Goal: Information Seeking & Learning: Learn about a topic

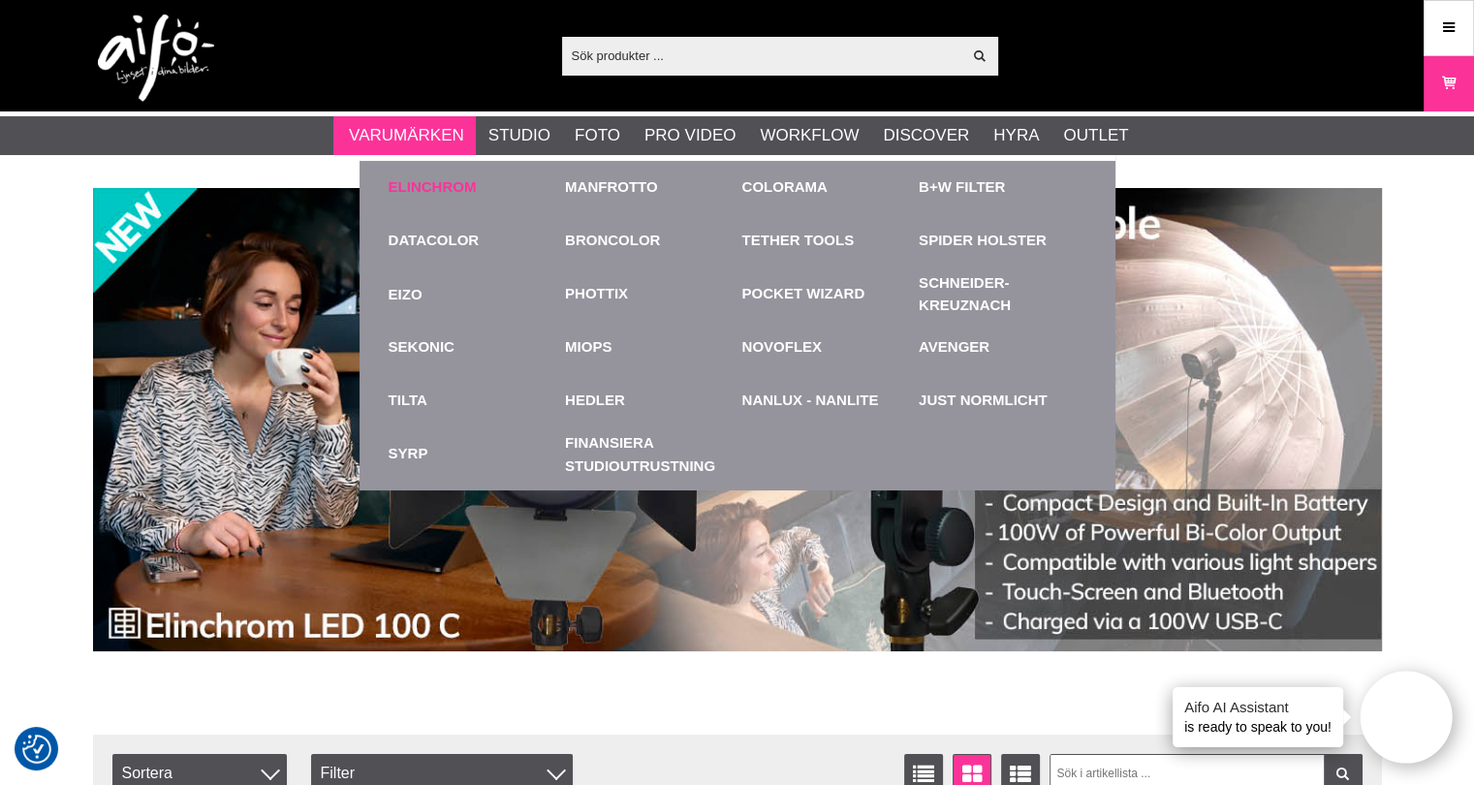
click at [417, 191] on link "Elinchrom" at bounding box center [433, 187] width 88 height 22
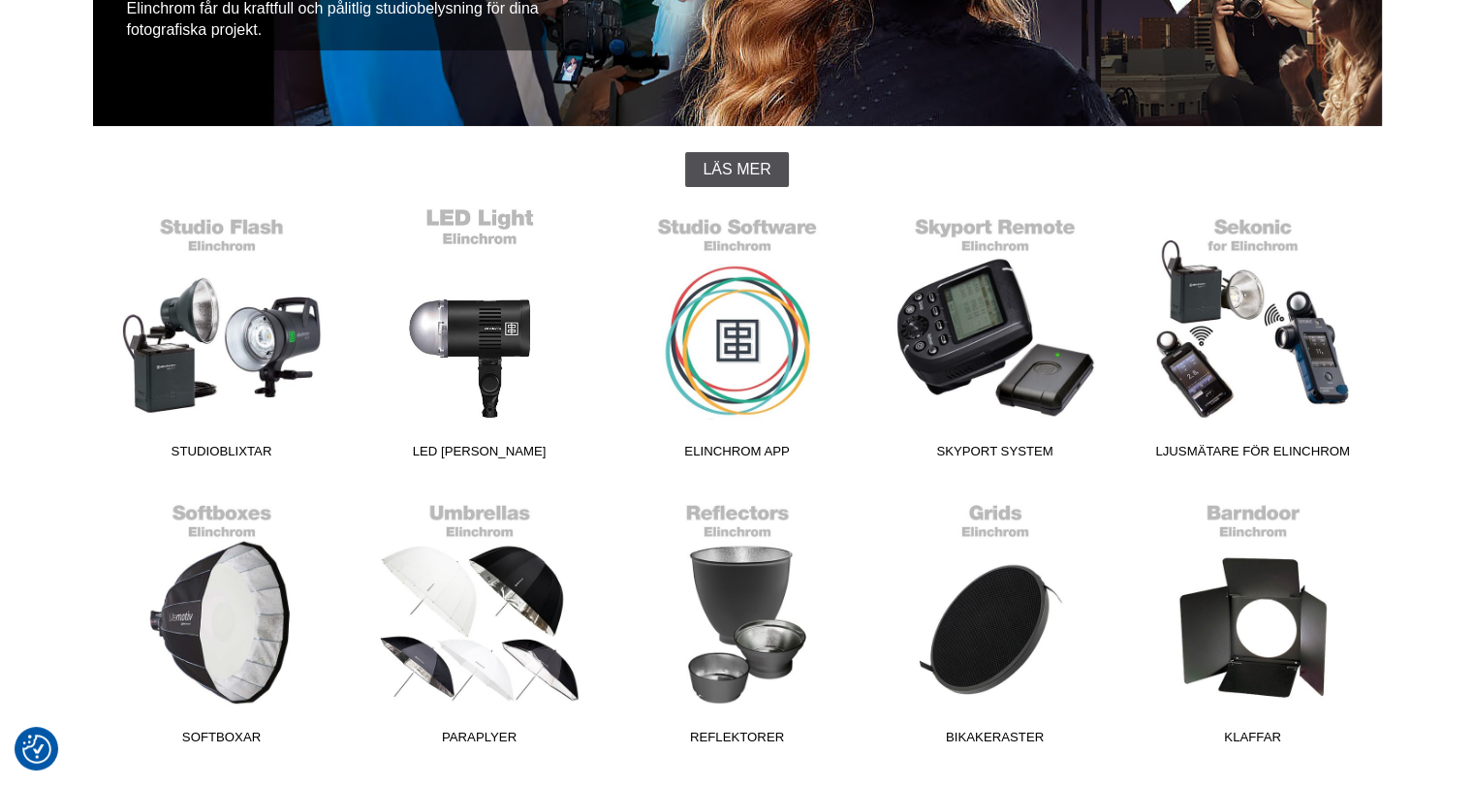
scroll to position [485, 0]
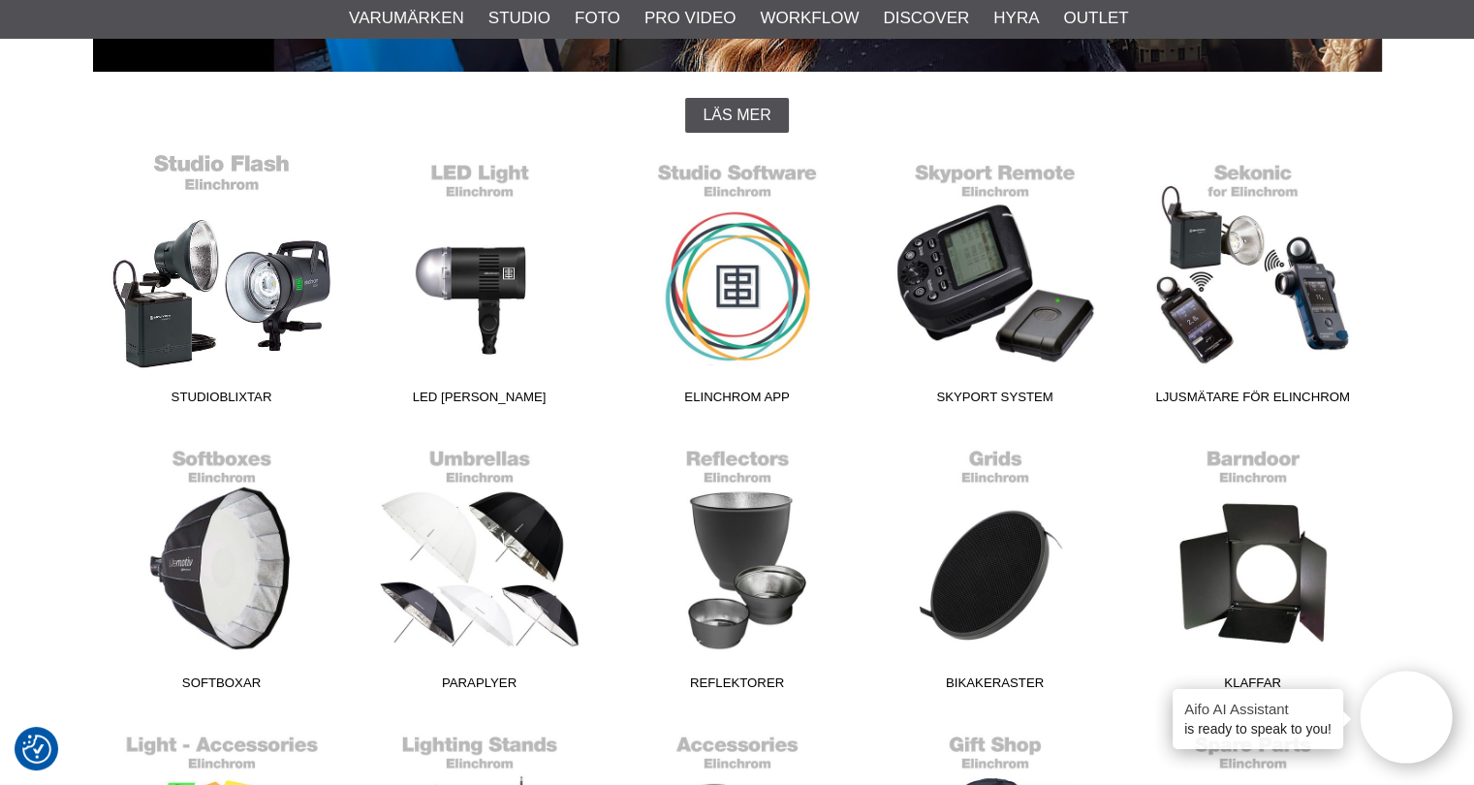
click at [290, 276] on link "Studioblixtar" at bounding box center [222, 283] width 258 height 262
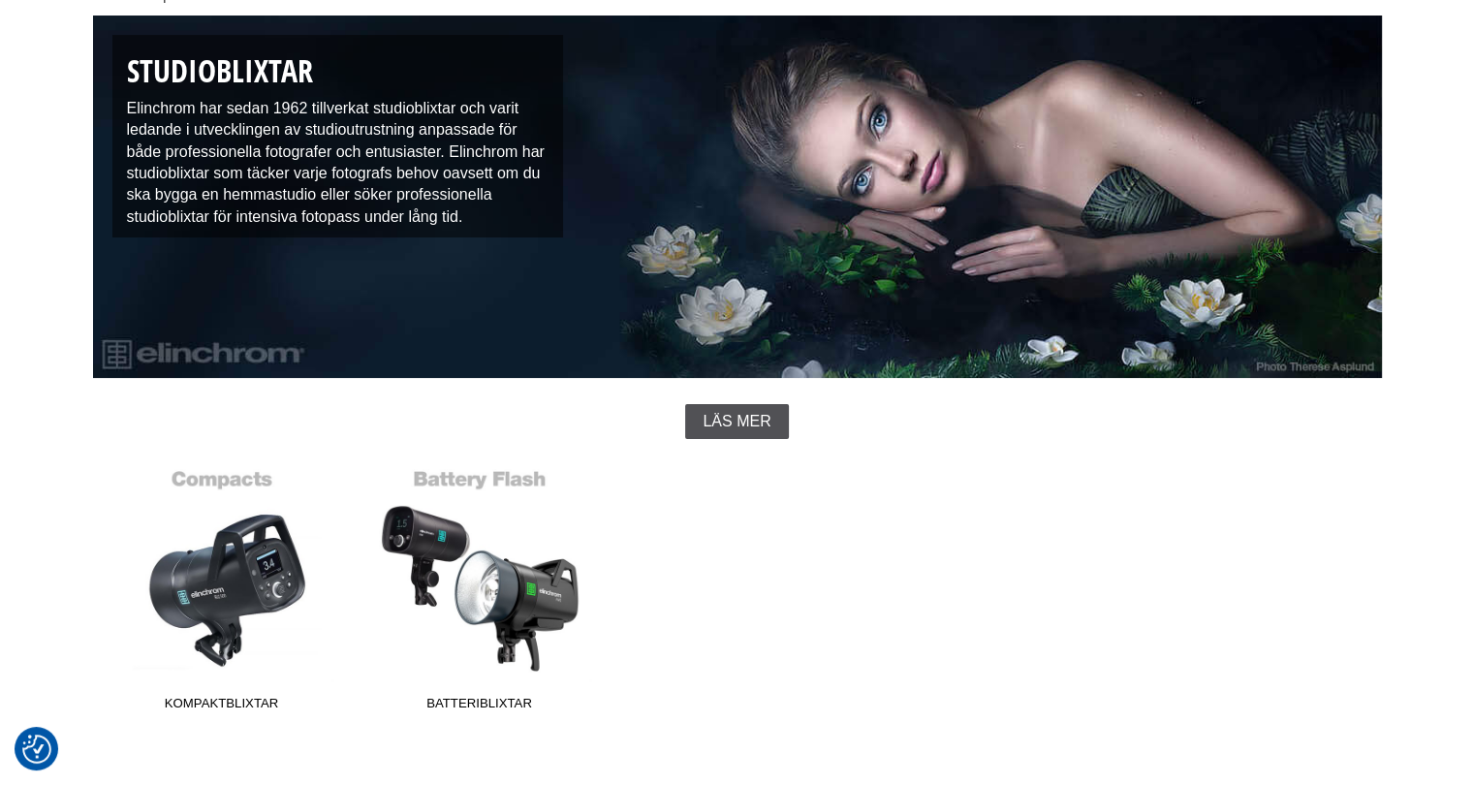
scroll to position [291, 0]
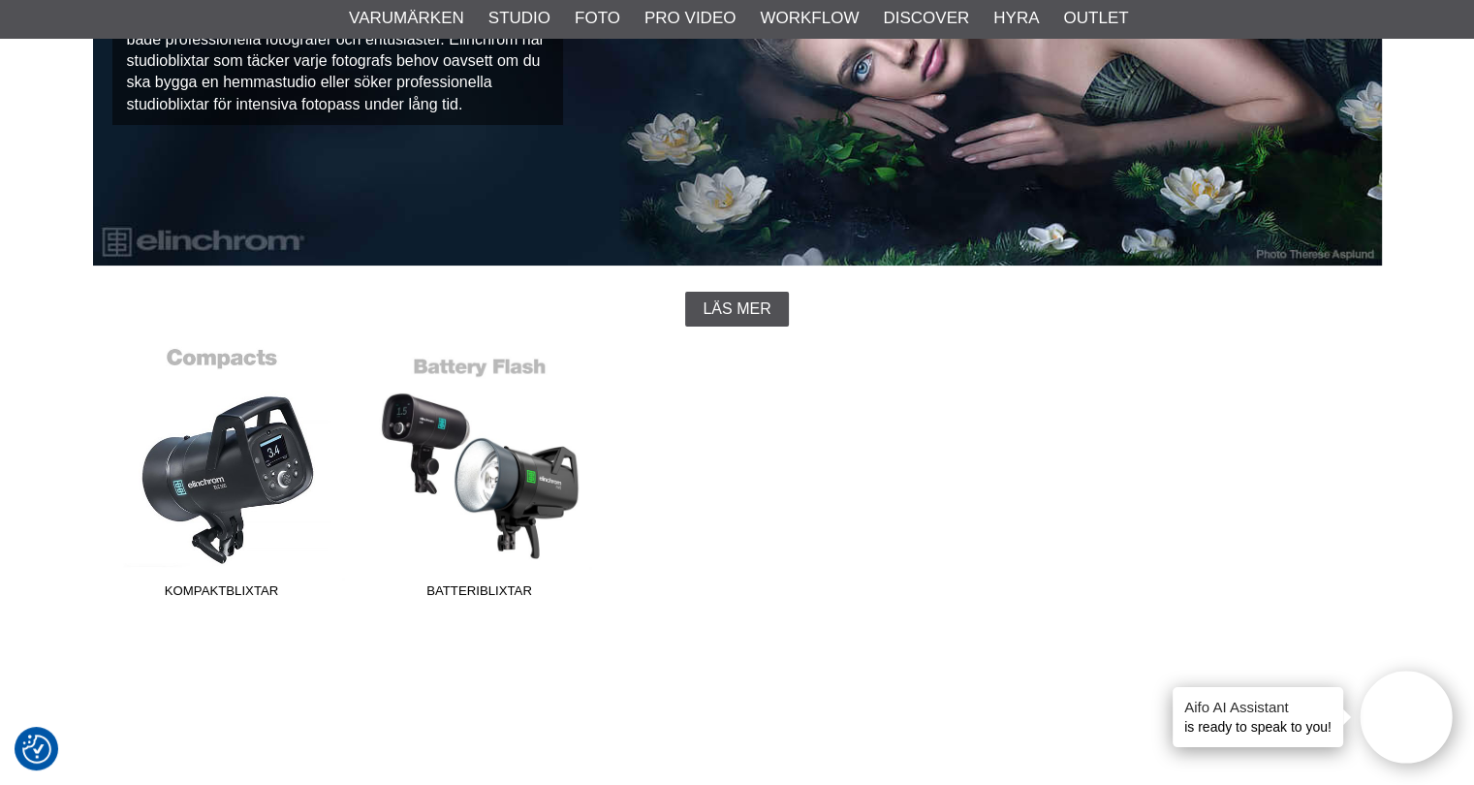
click at [238, 460] on link "Kompaktblixtar" at bounding box center [222, 477] width 258 height 262
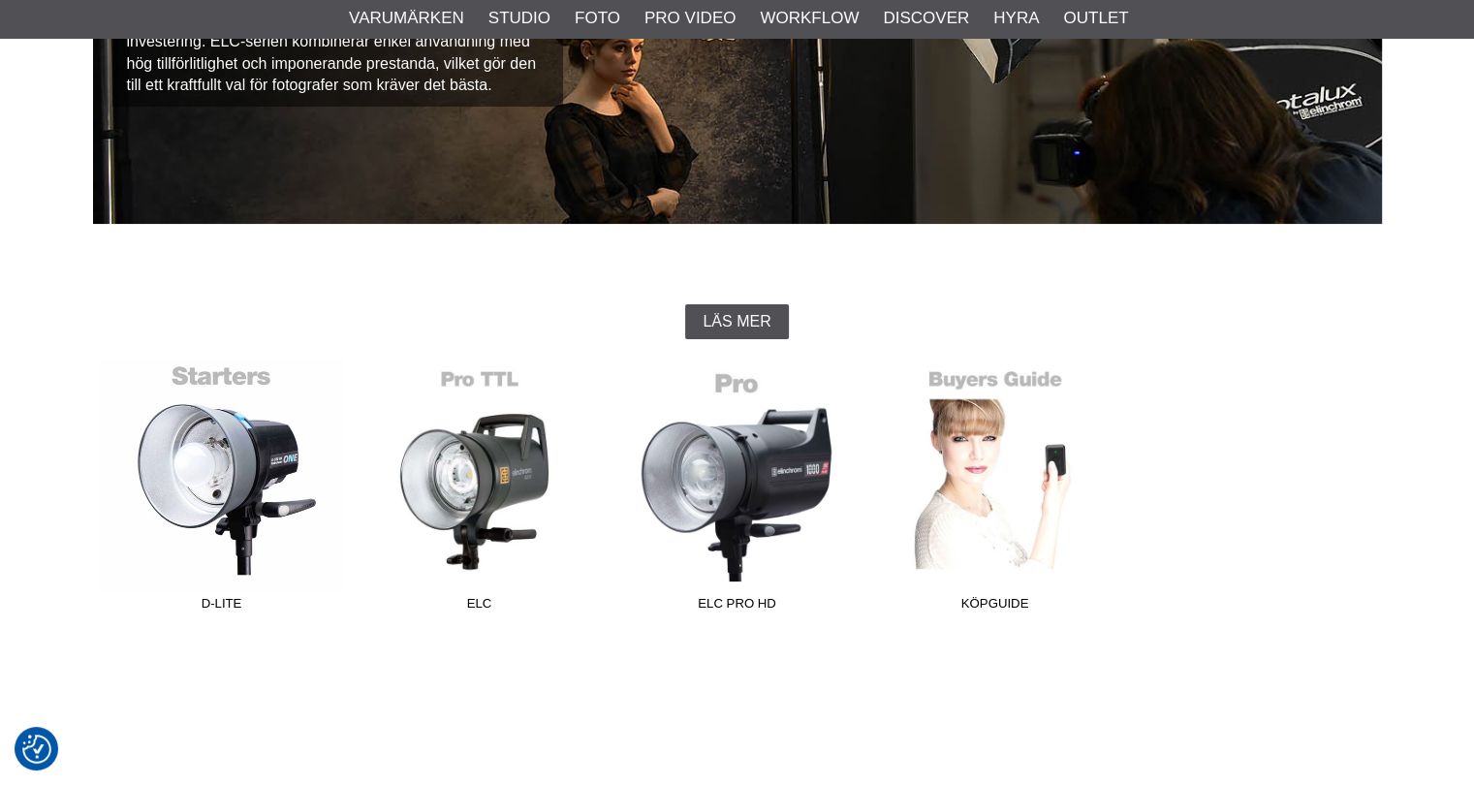
scroll to position [485, 0]
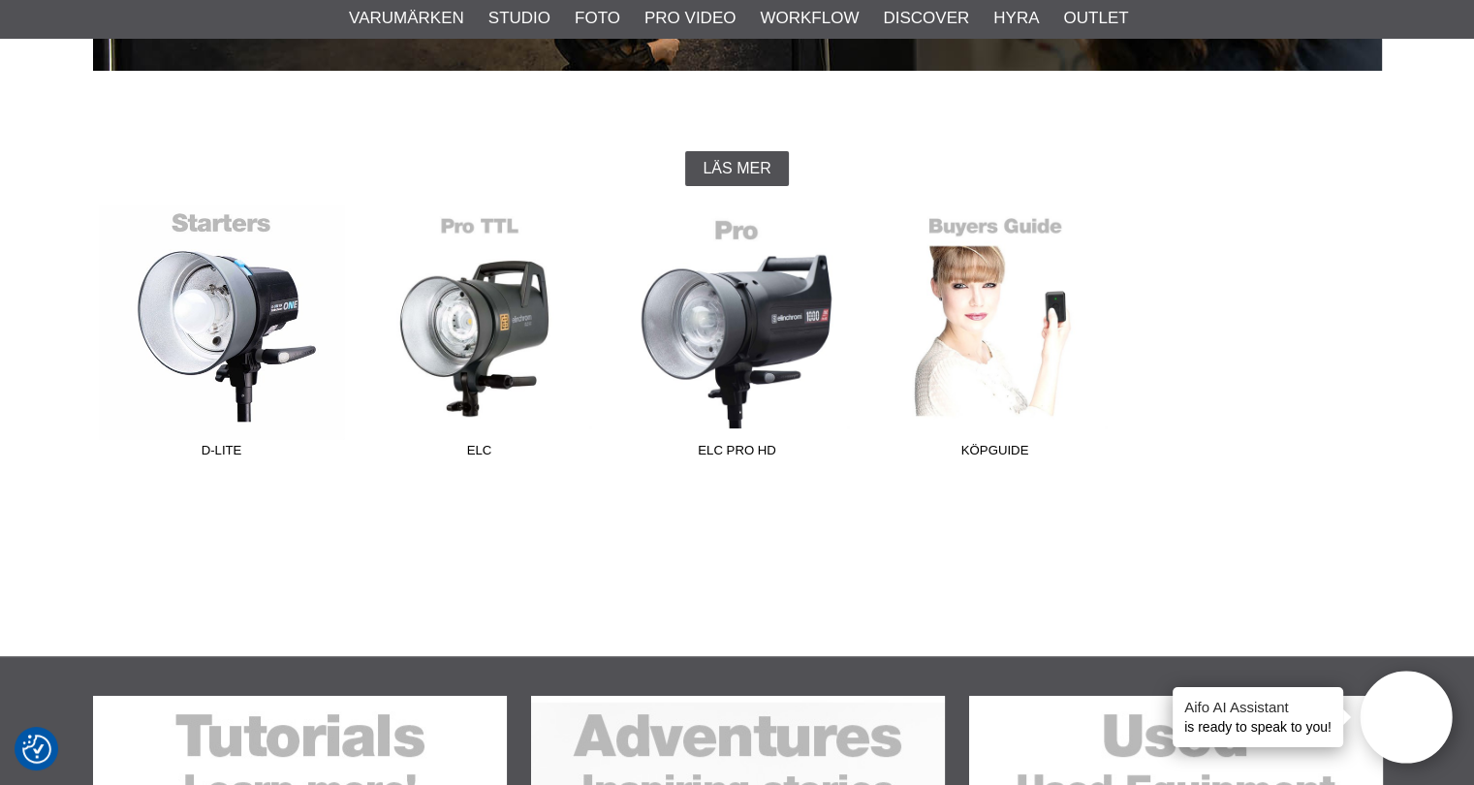
click at [245, 313] on link "D-Lite" at bounding box center [222, 336] width 258 height 262
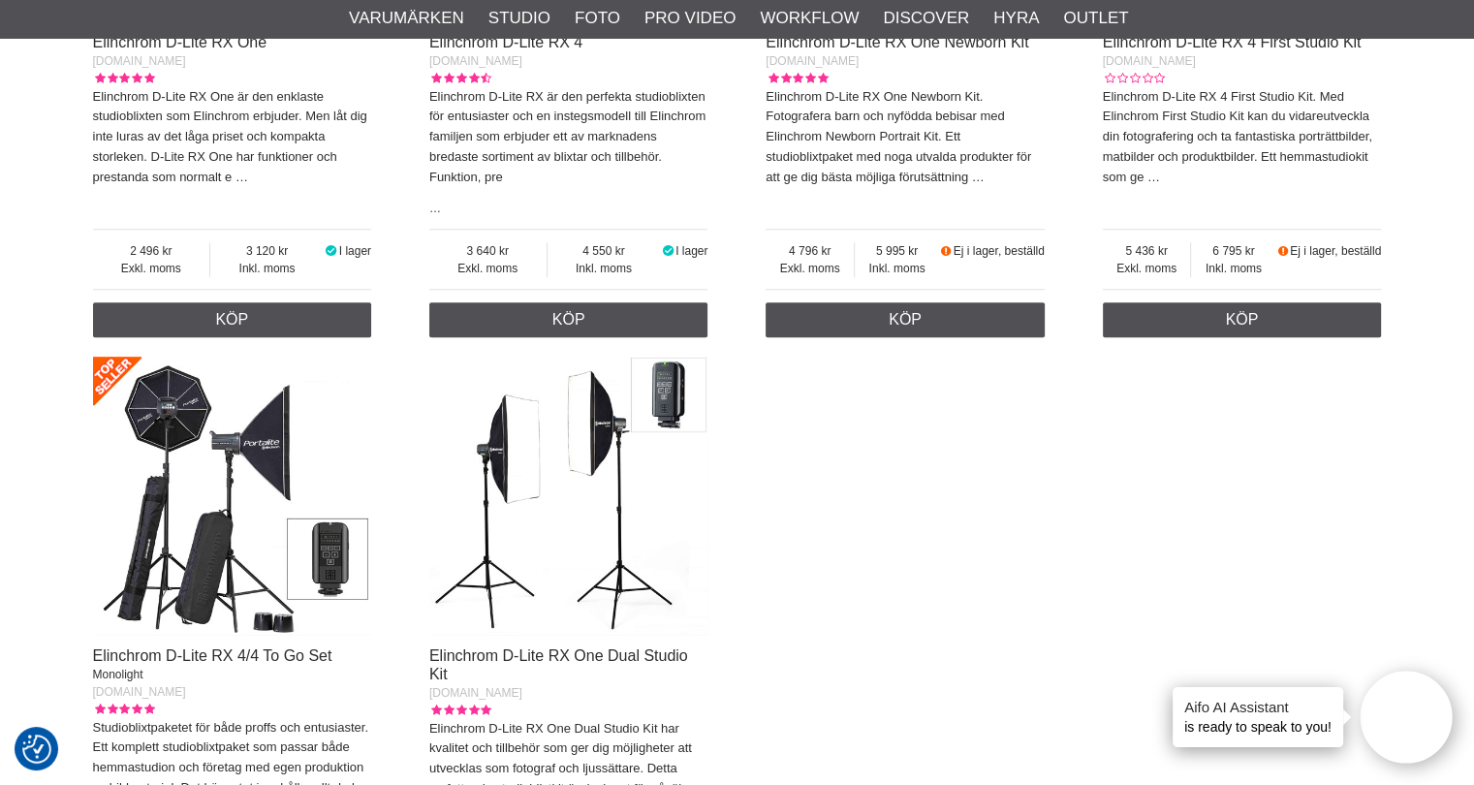
scroll to position [1260, 0]
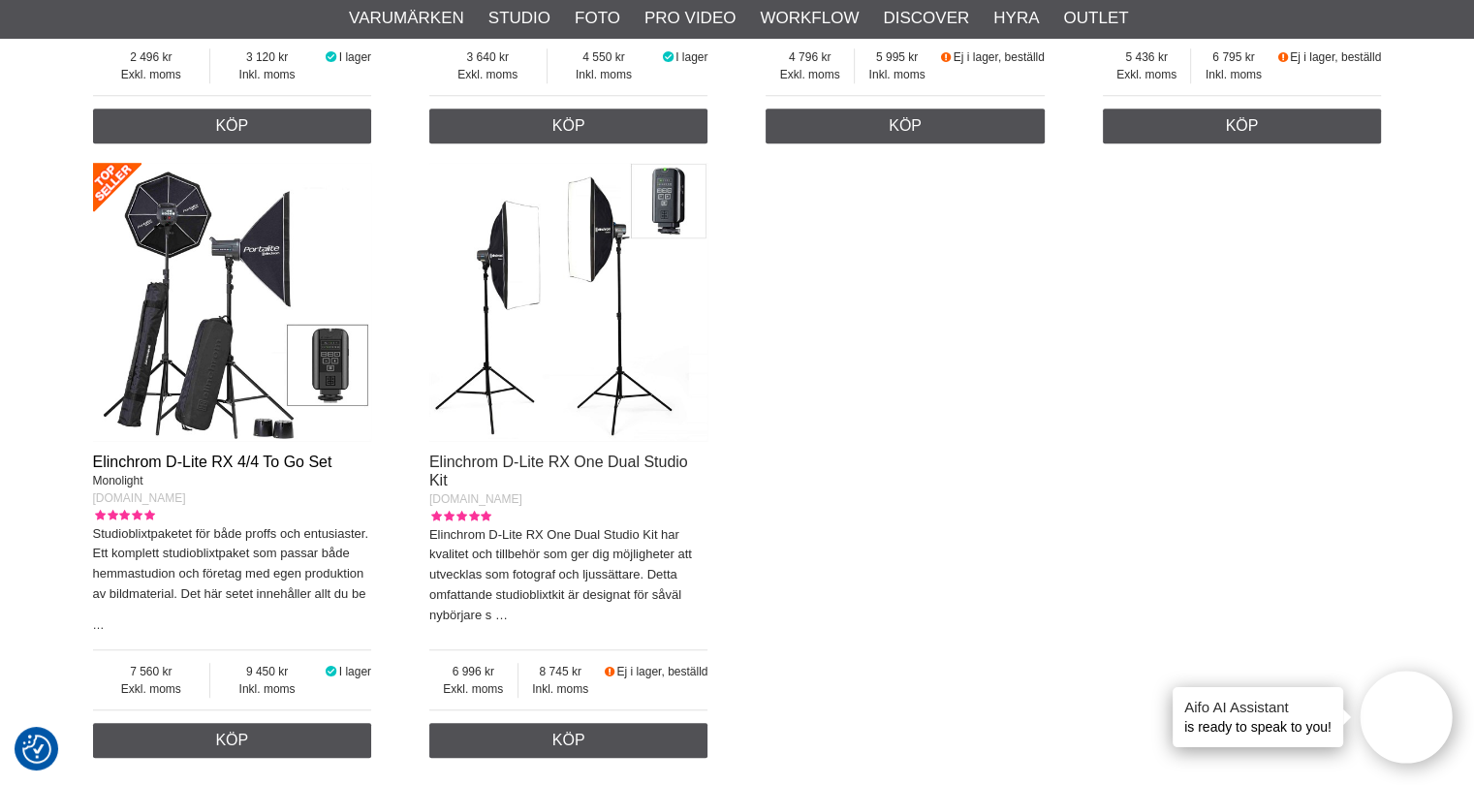
click at [178, 454] on link "Elinchrom D-Lite RX 4/4 To Go Set" at bounding box center [212, 462] width 239 height 16
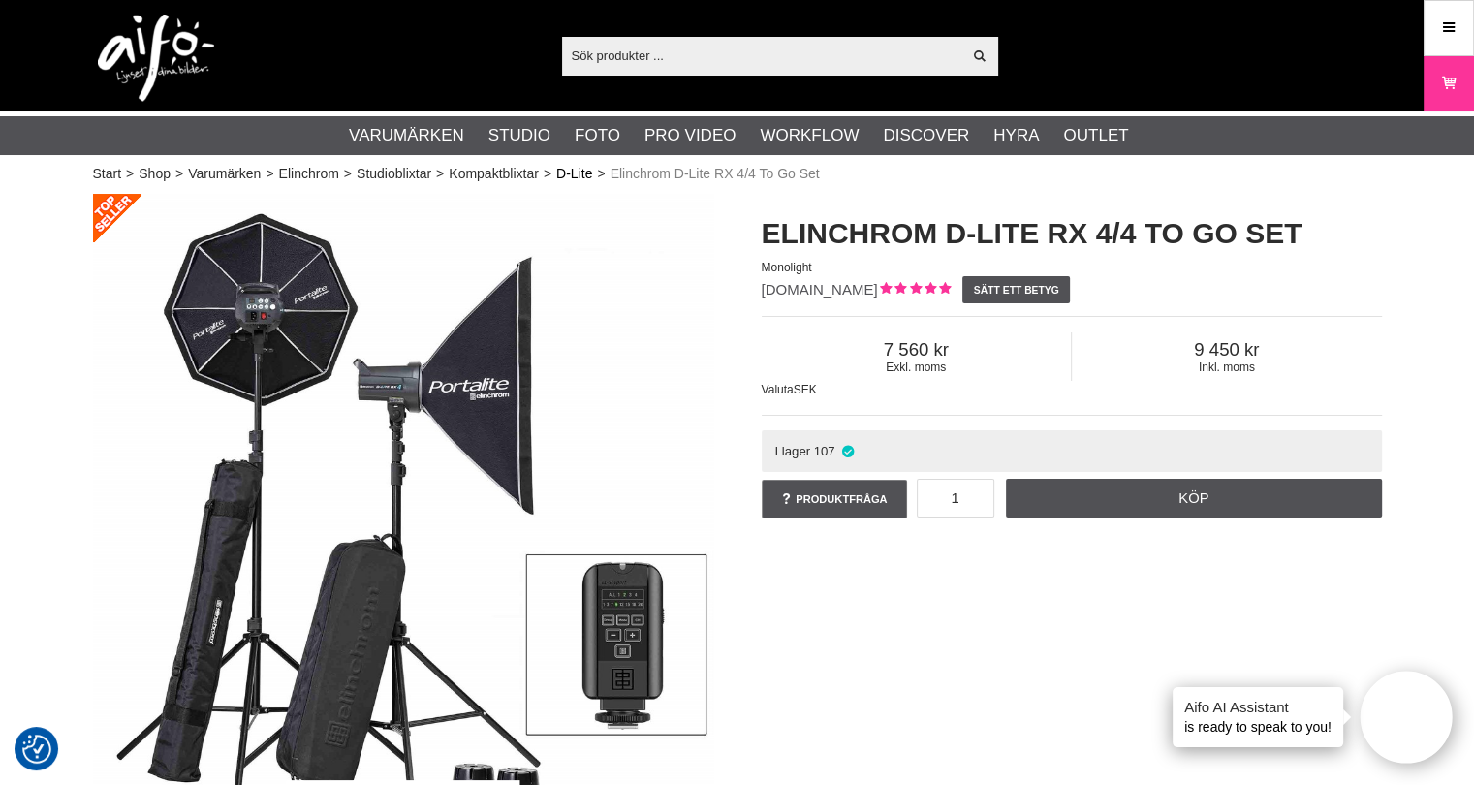
click at [567, 176] on link "D-Lite" at bounding box center [574, 174] width 36 height 20
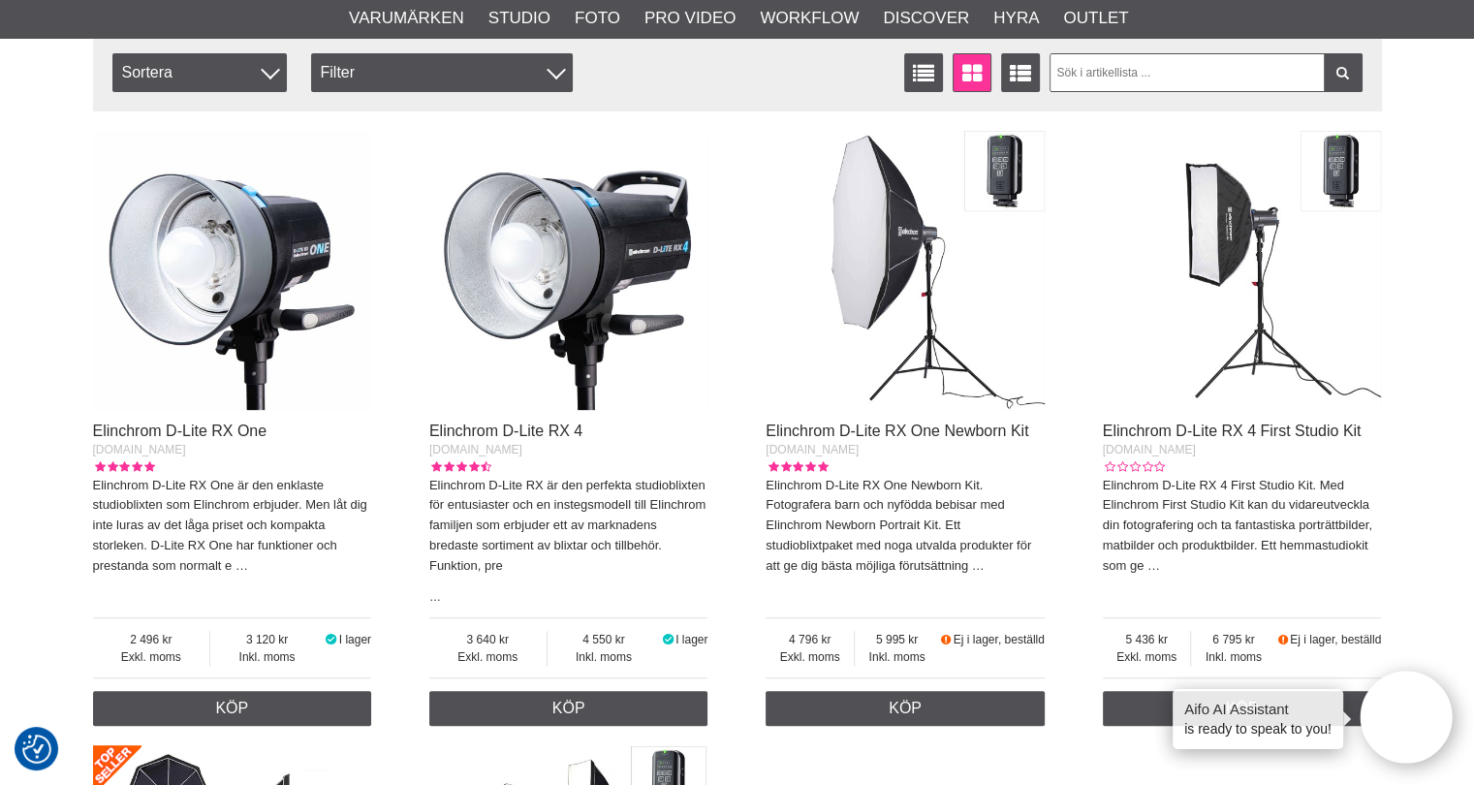
scroll to position [678, 0]
click at [1050, 511] on div "Elinchrom D-Lite RX One EL-20485.1.EC Elinchrom D-Lite RX One är den enklaste s…" at bounding box center [737, 734] width 1289 height 1228
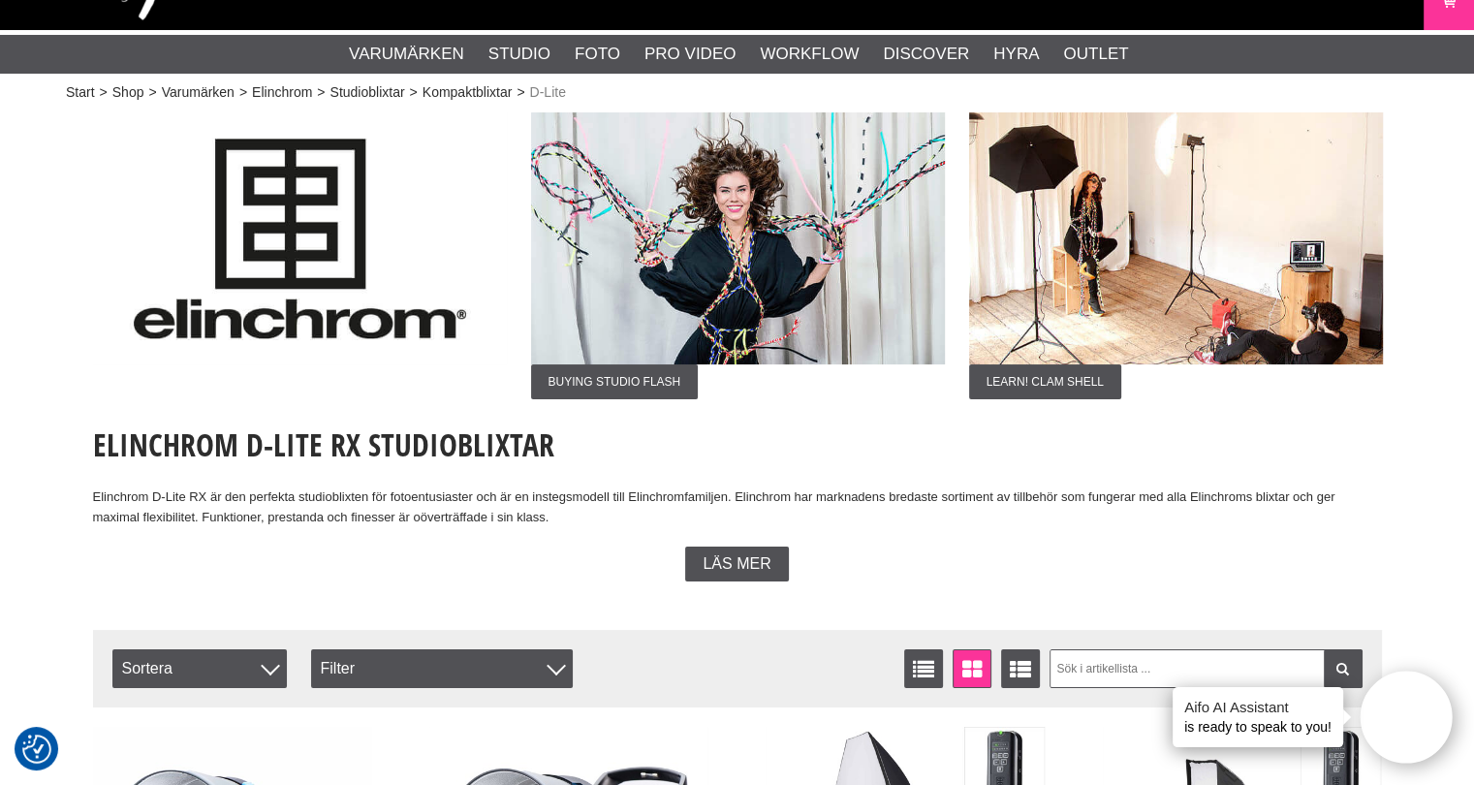
scroll to position [0, 0]
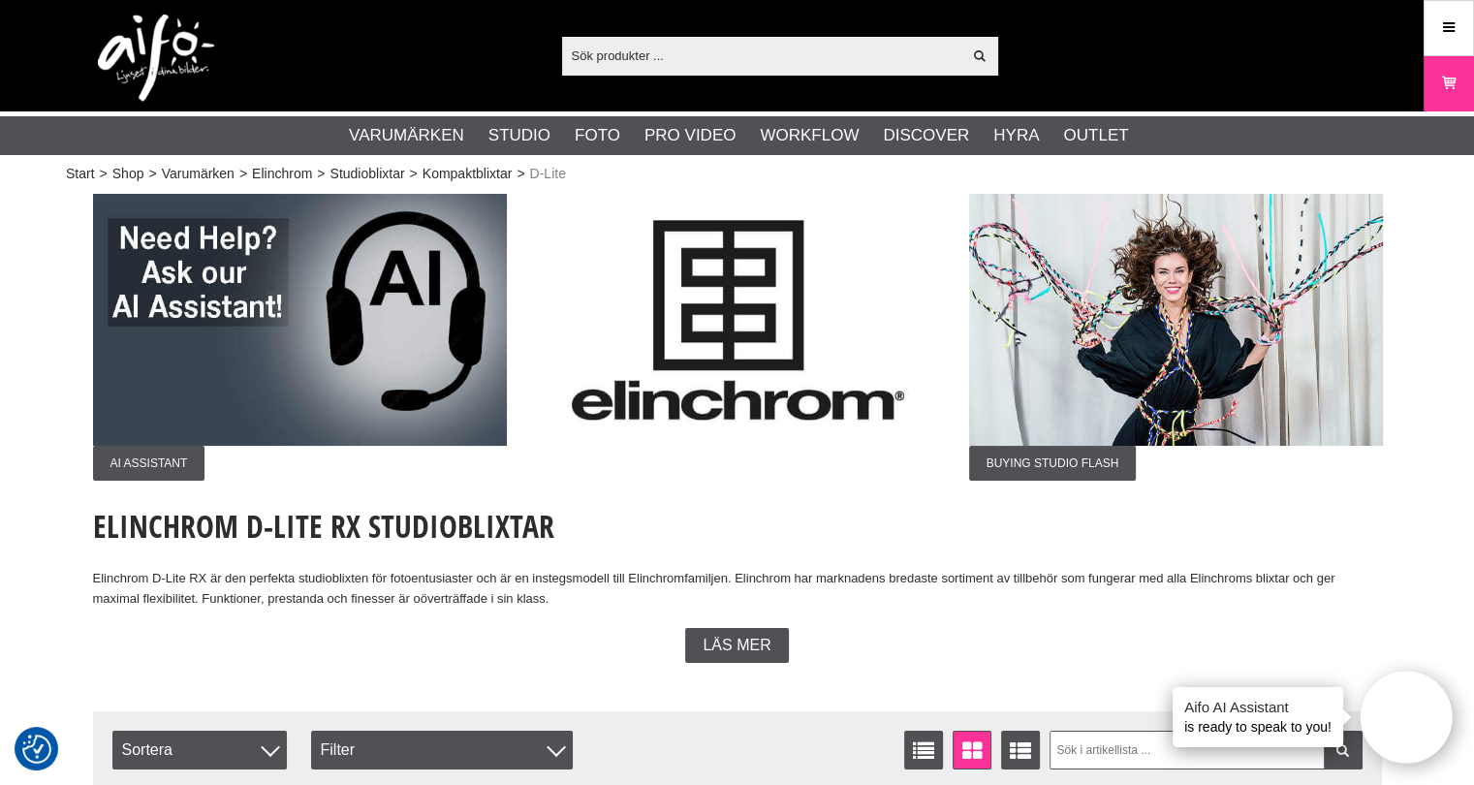
click at [1089, 370] on img at bounding box center [1176, 320] width 414 height 252
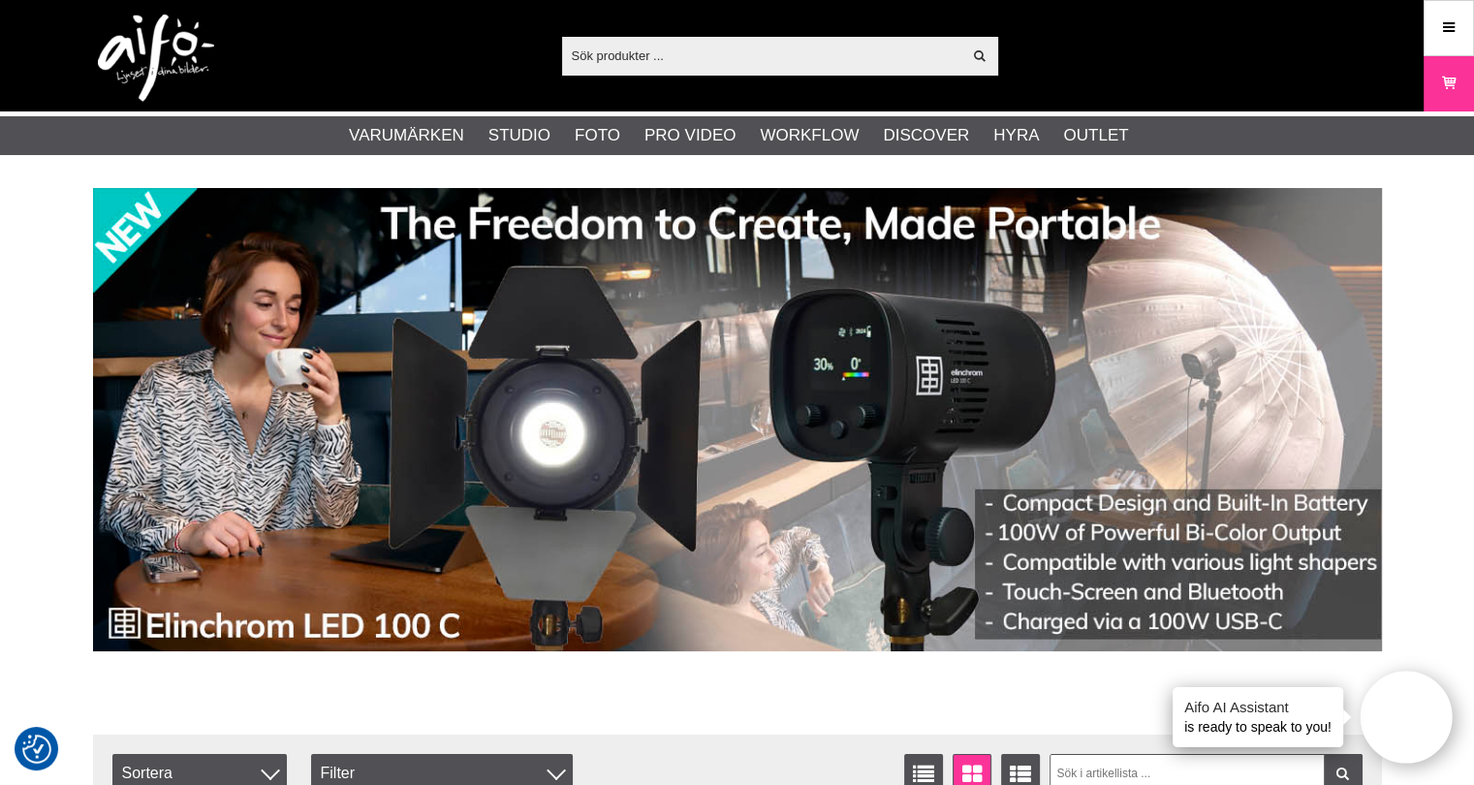
paste input "26069"
type input "26069"
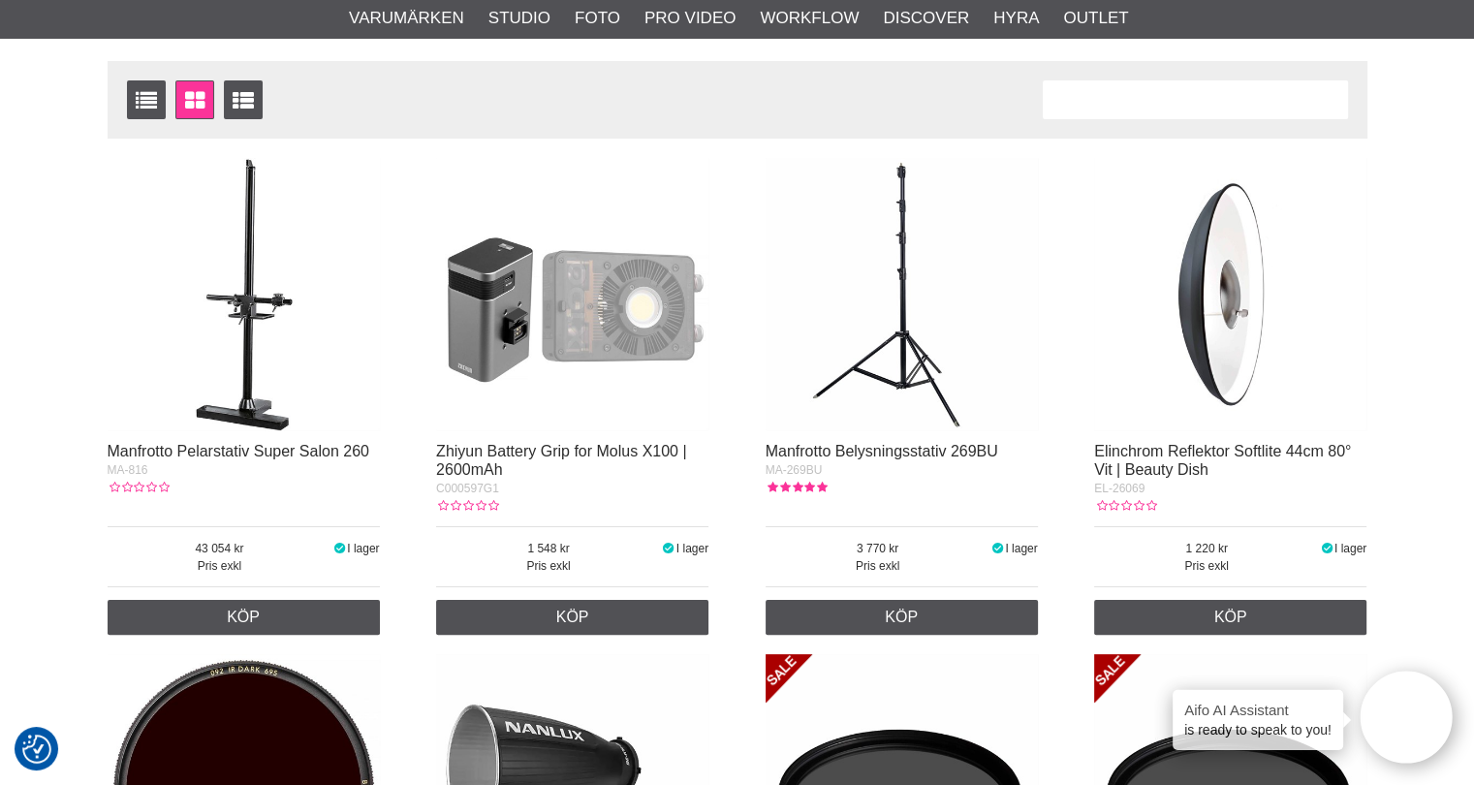
scroll to position [291, 0]
click at [1198, 445] on link "Elinchrom Reflektor Softlite 44cm 80° Vit | Beauty Dish" at bounding box center [1222, 459] width 257 height 35
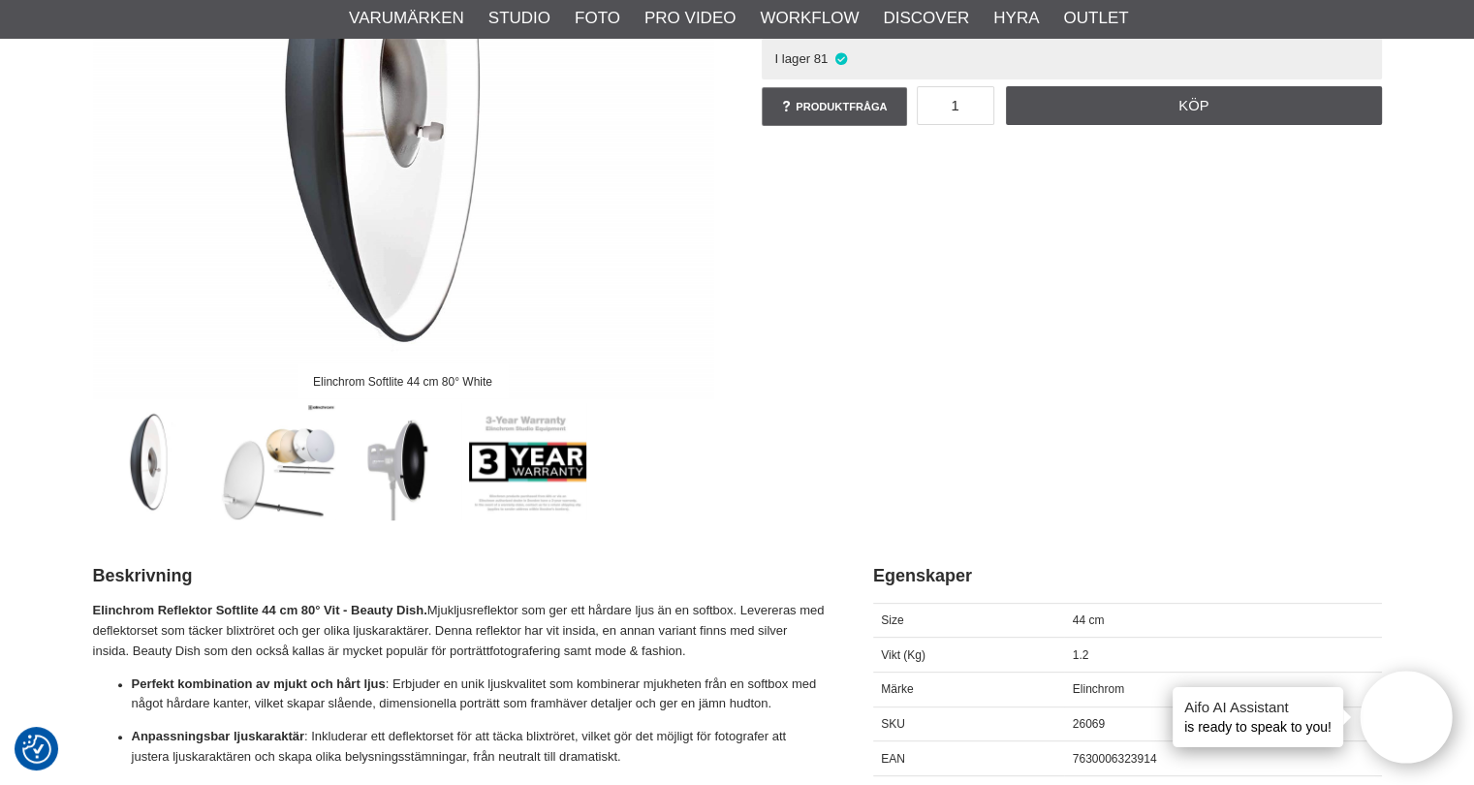
scroll to position [582, 0]
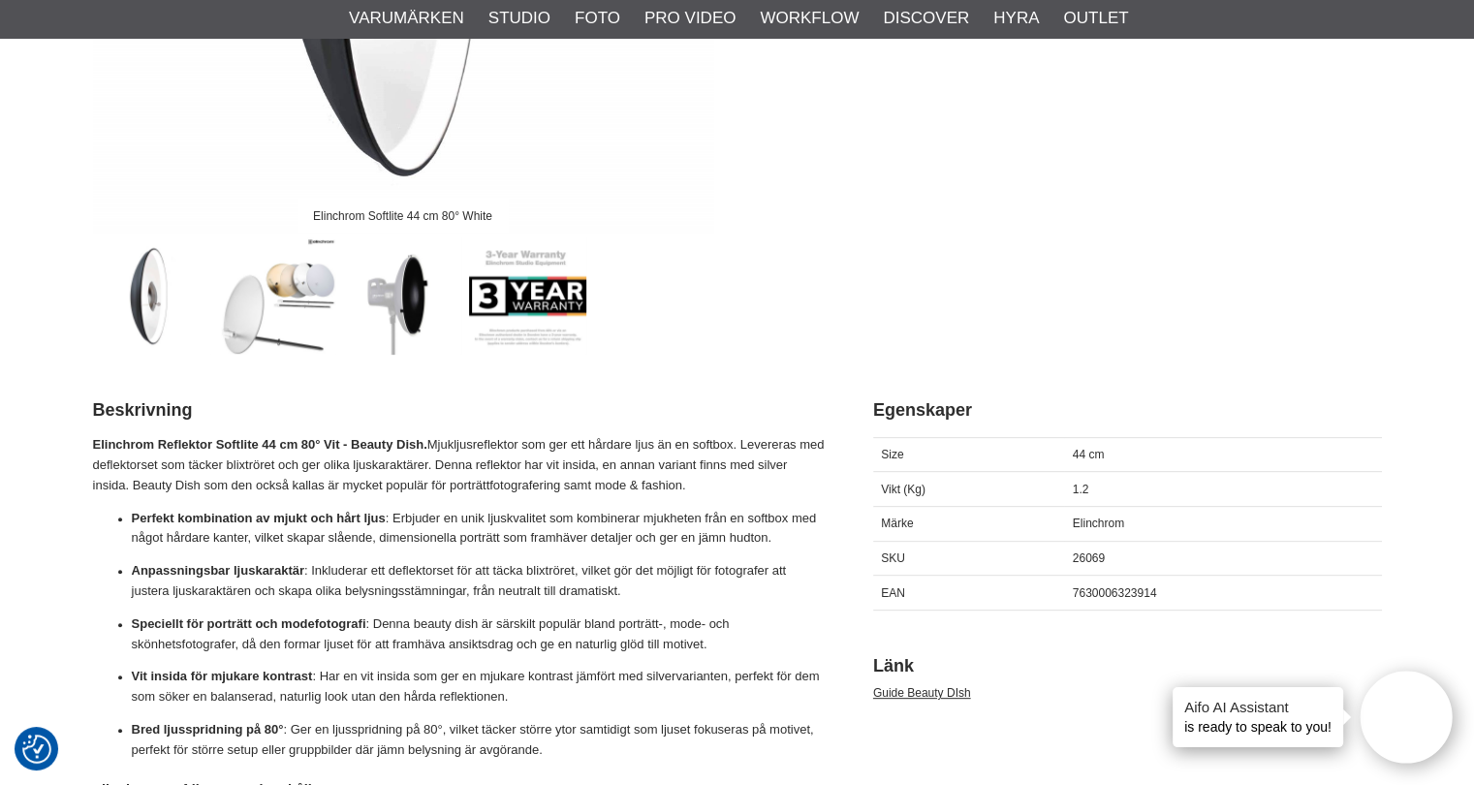
click at [291, 281] on img at bounding box center [277, 295] width 117 height 117
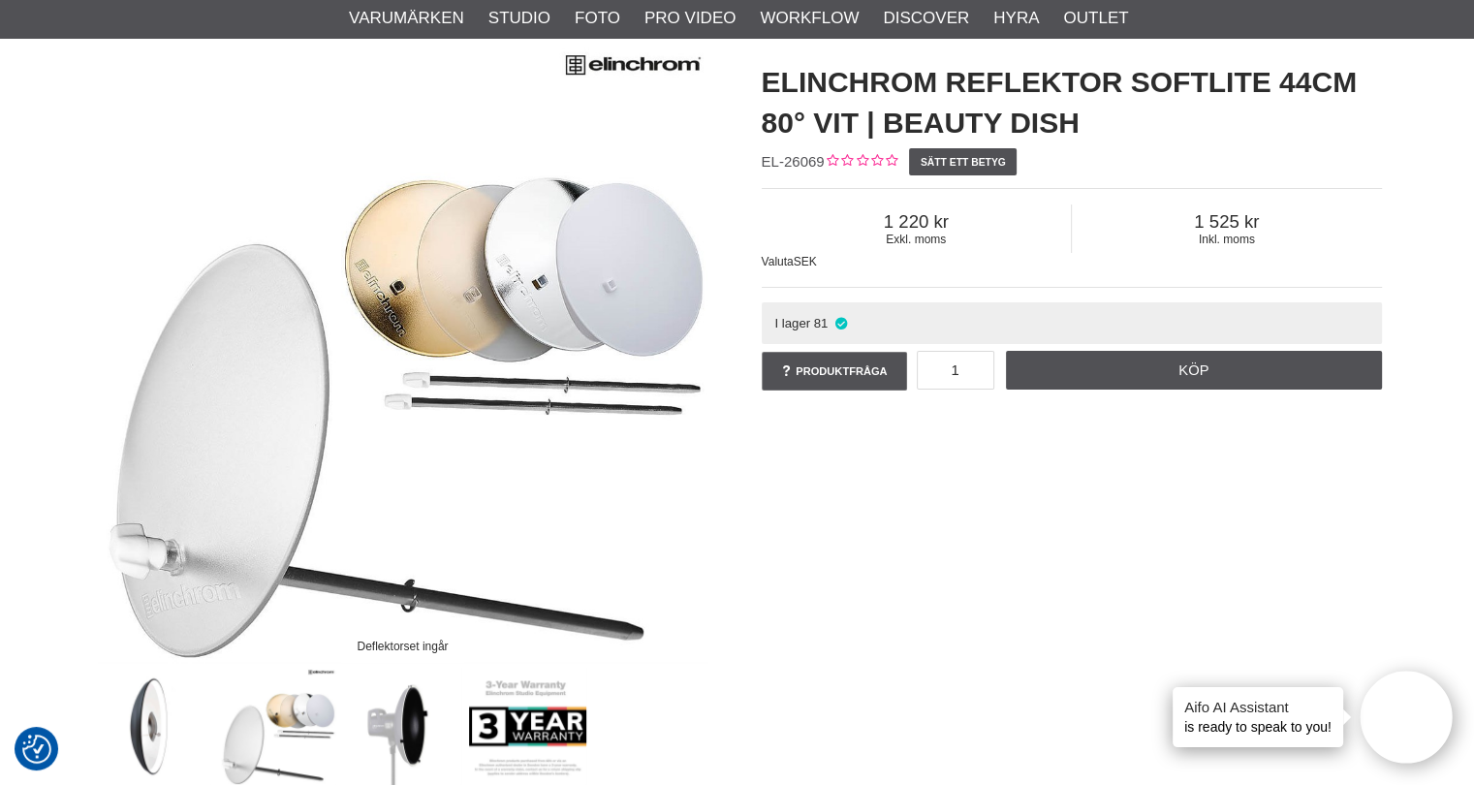
scroll to position [0, 0]
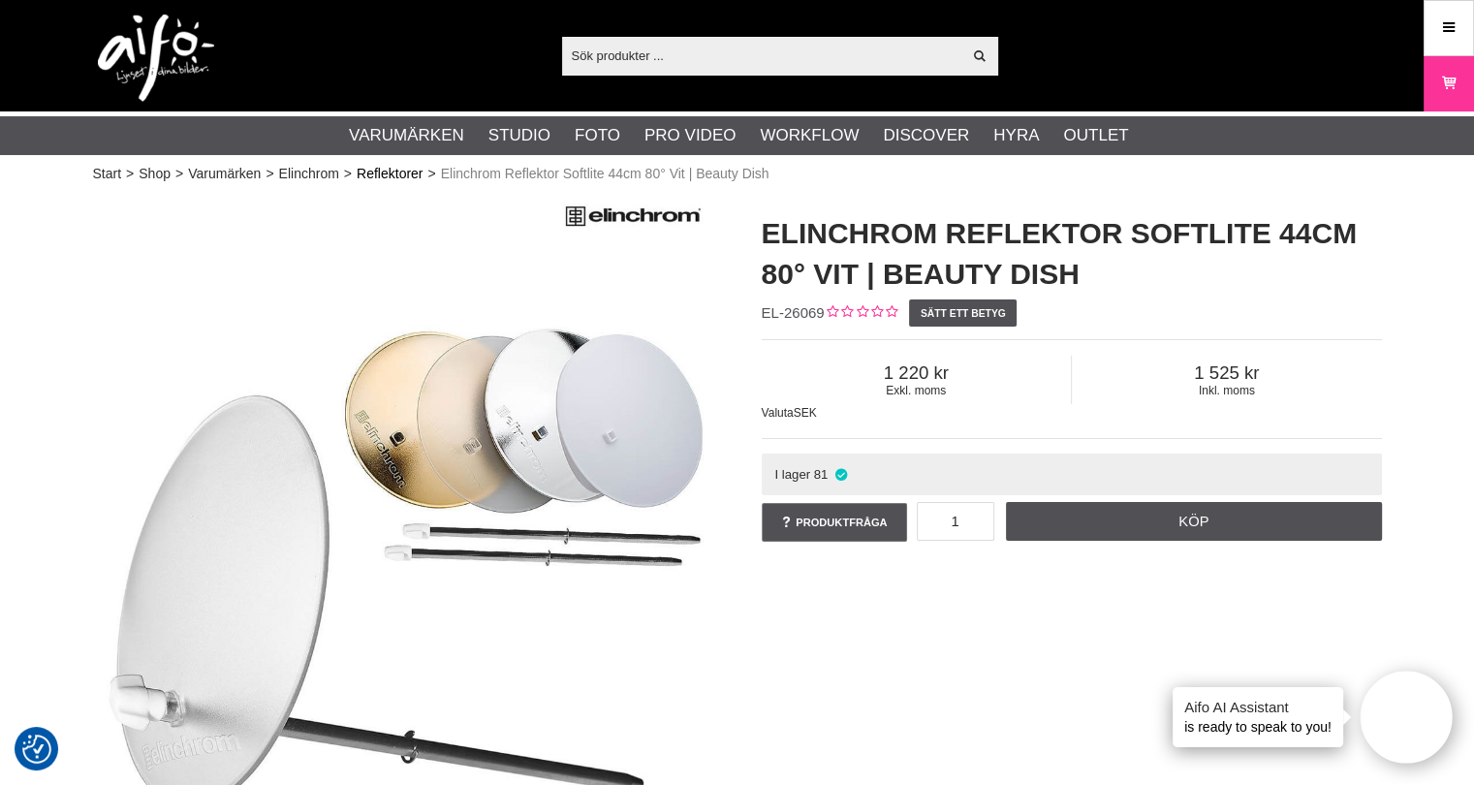
click at [384, 173] on link "Reflektorer" at bounding box center [390, 174] width 66 height 20
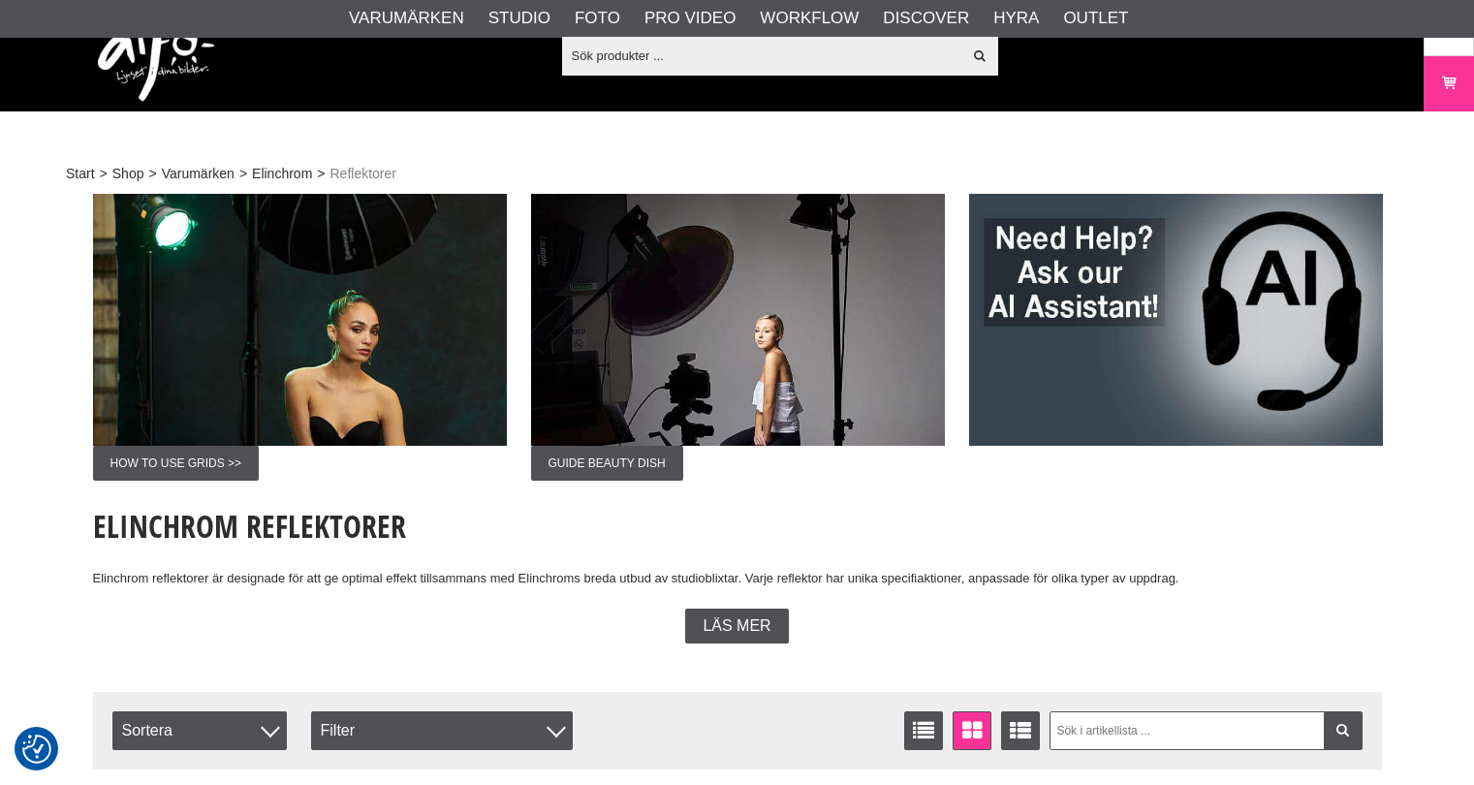
checkbox input "true"
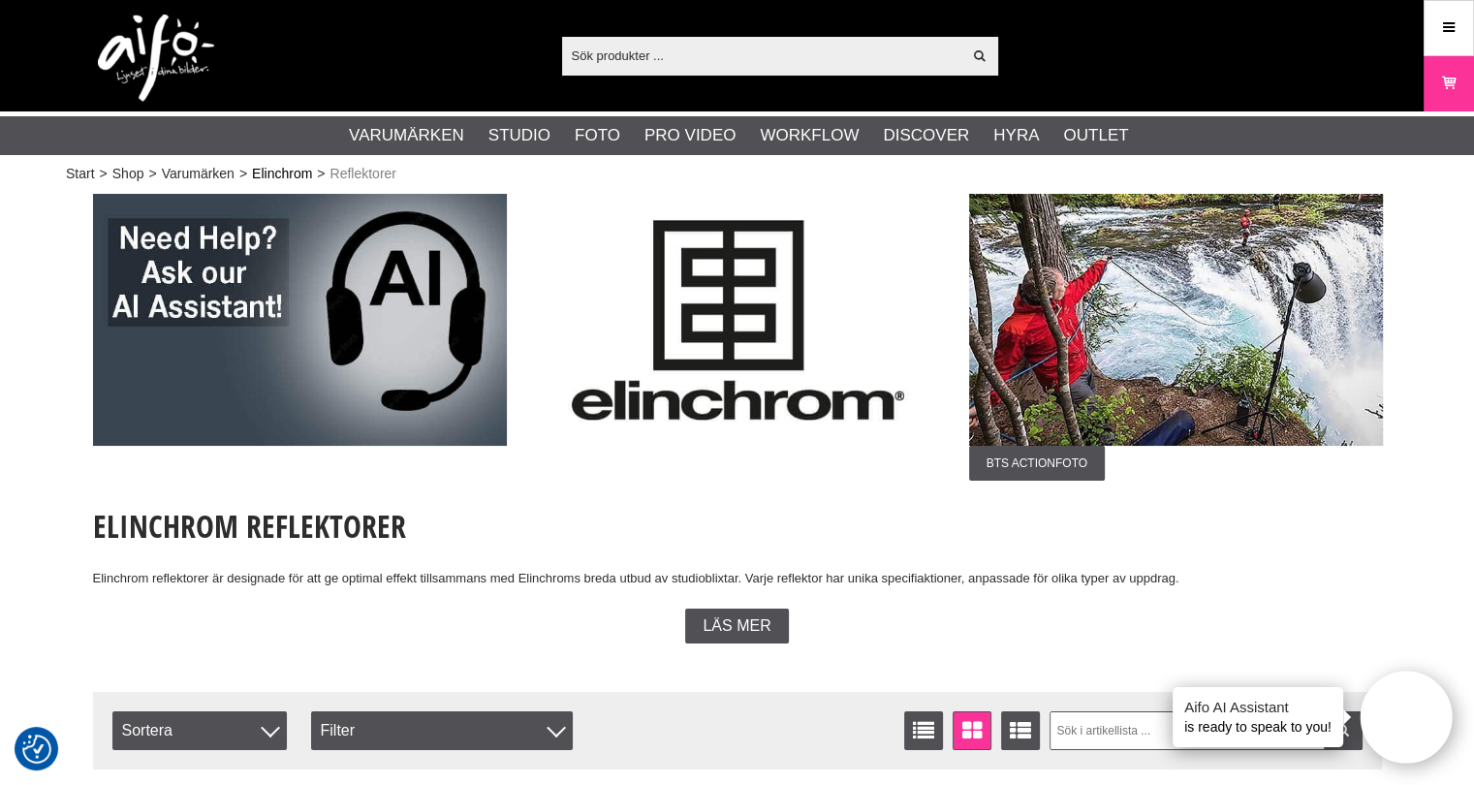
click at [283, 173] on link "Elinchrom" at bounding box center [282, 174] width 60 height 20
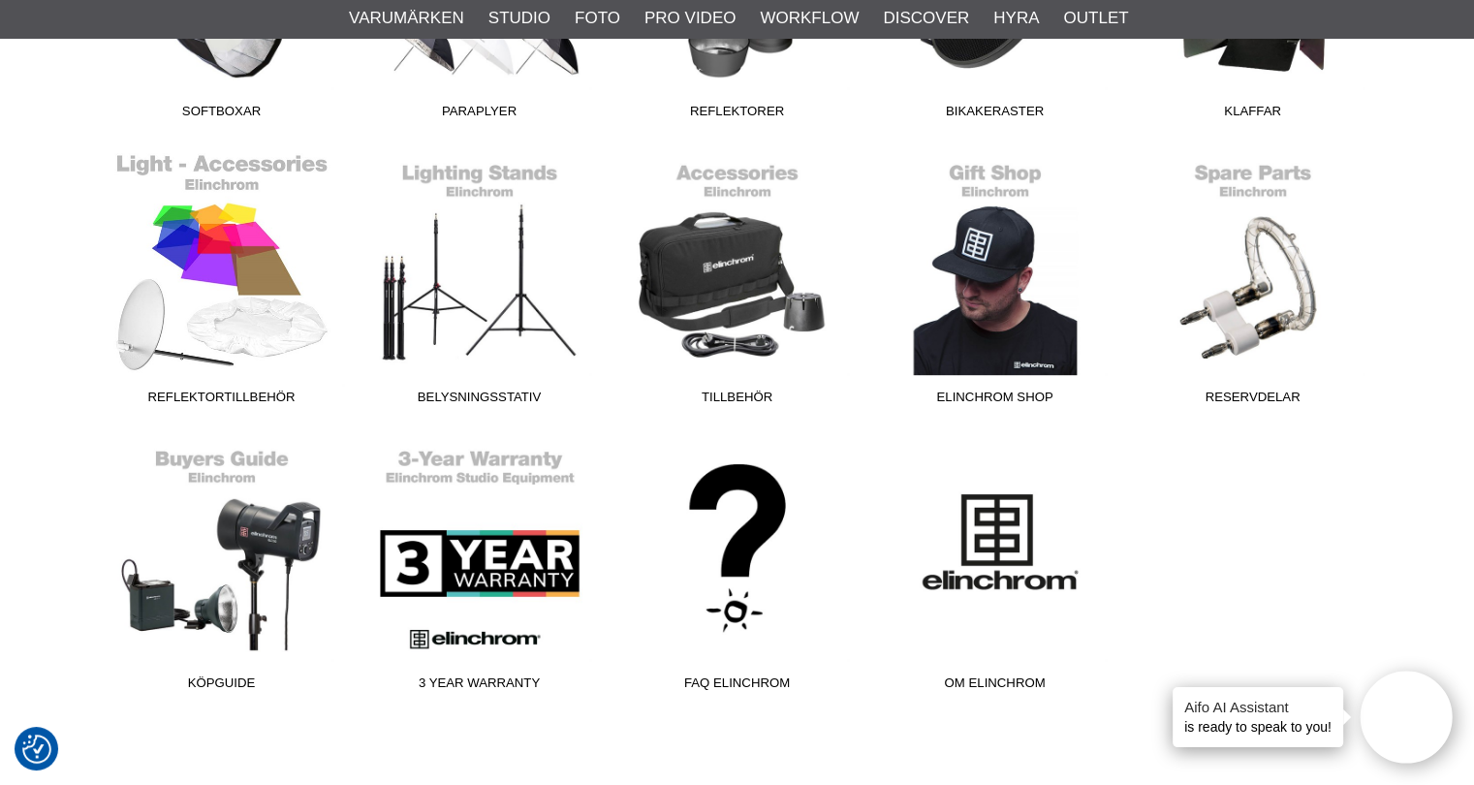
scroll to position [1066, 0]
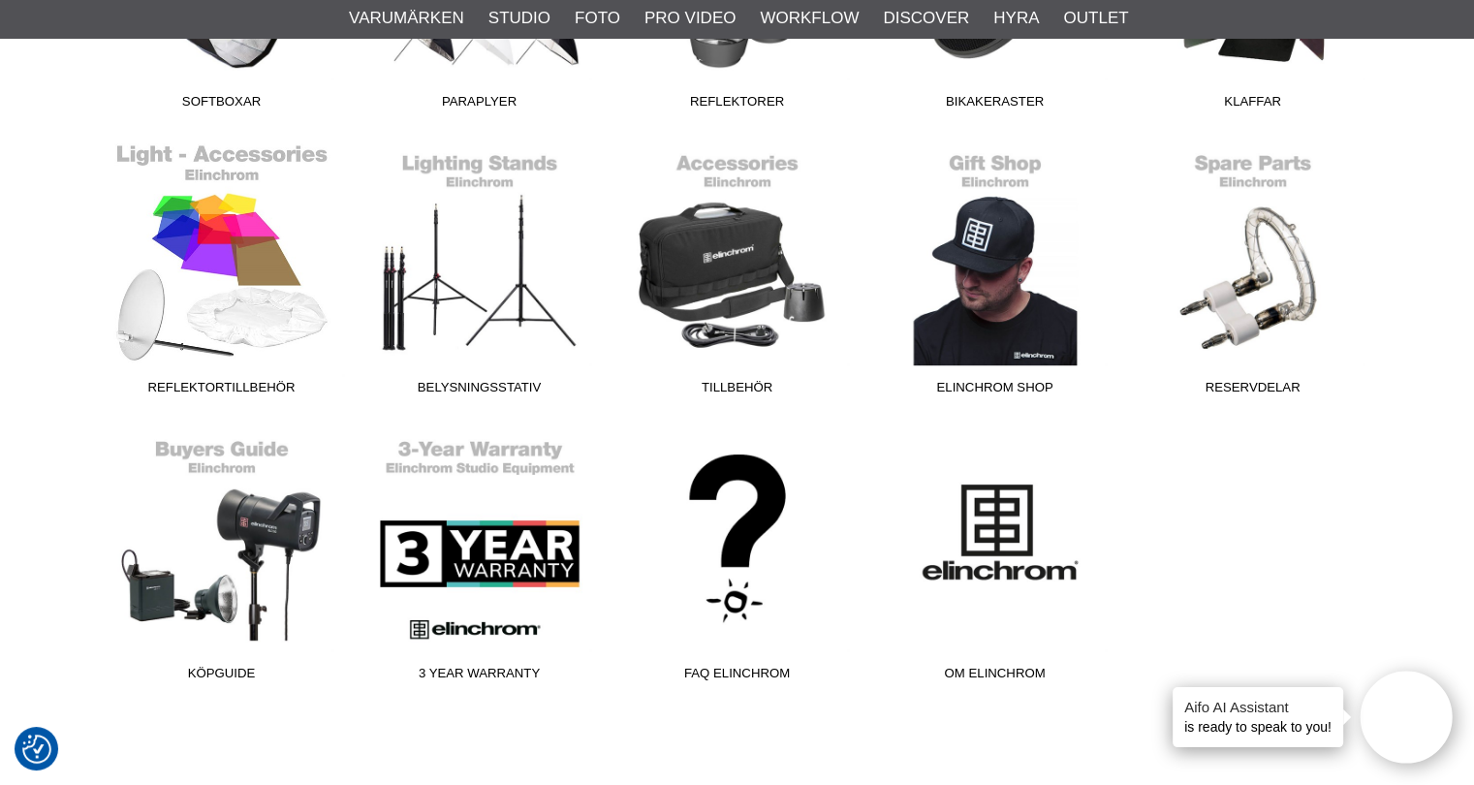
click at [249, 331] on link "Reflektortillbehör" at bounding box center [222, 273] width 258 height 262
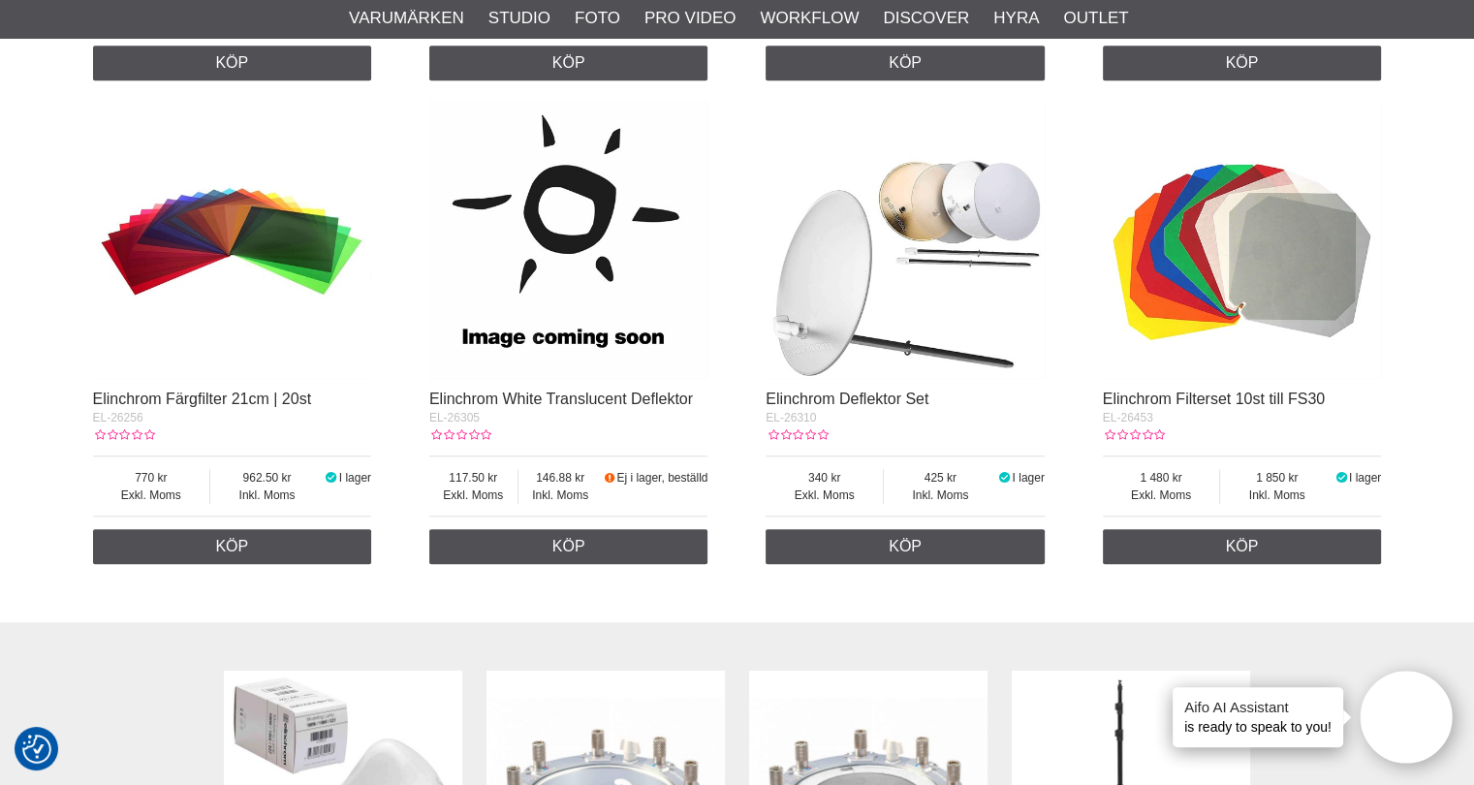
scroll to position [1163, 0]
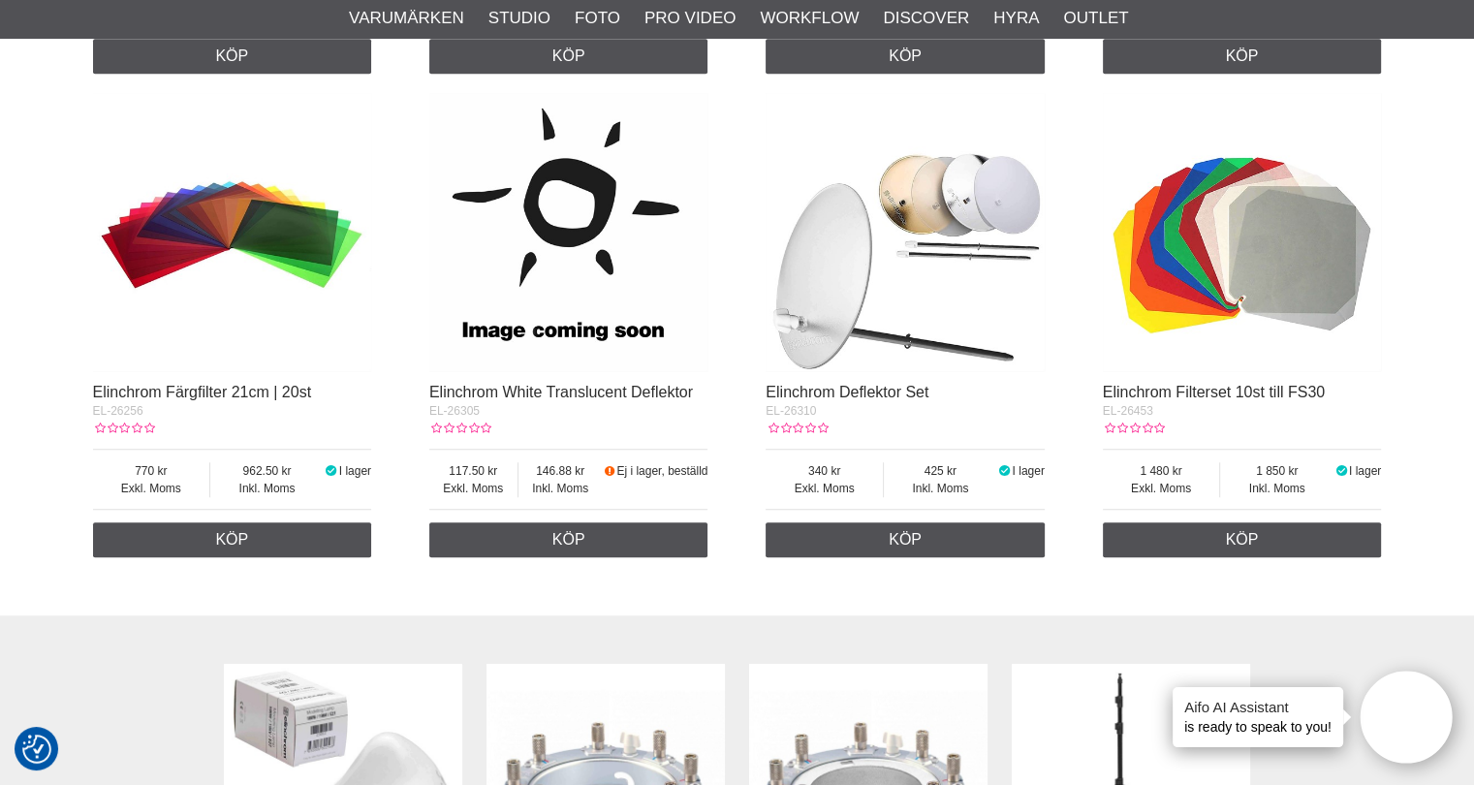
click at [927, 280] on img at bounding box center [905, 232] width 279 height 279
